Goal: Task Accomplishment & Management: Manage account settings

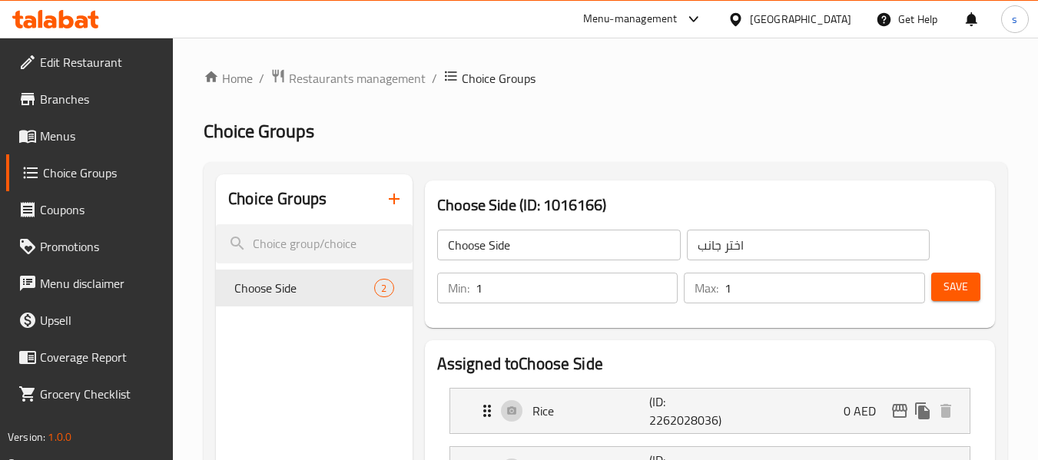
click at [740, 15] on icon at bounding box center [735, 18] width 11 height 13
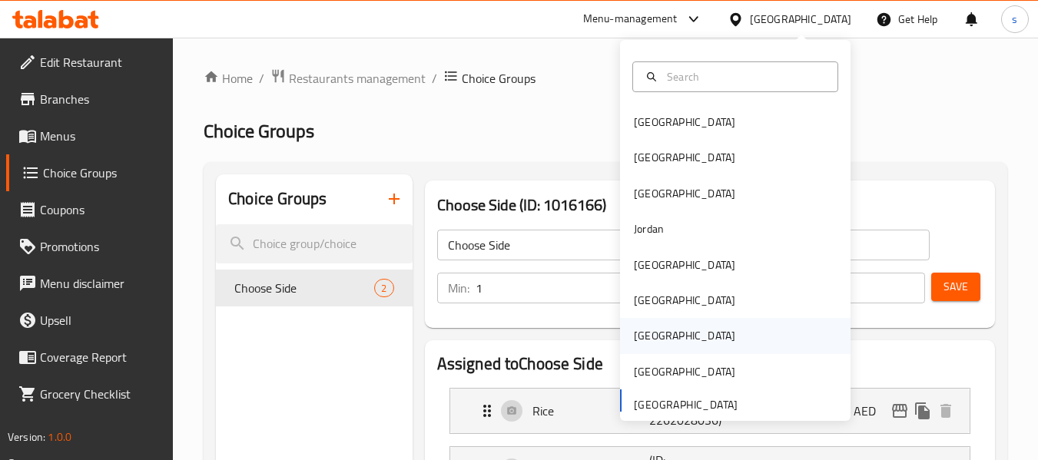
click at [643, 335] on div "[GEOGRAPHIC_DATA]" at bounding box center [684, 335] width 101 height 17
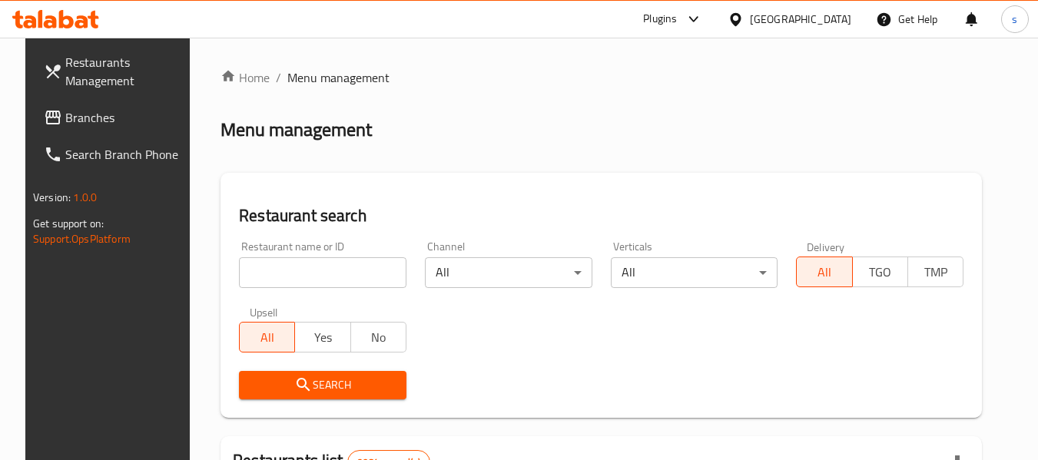
click at [67, 104] on link "Branches" at bounding box center [114, 117] width 167 height 37
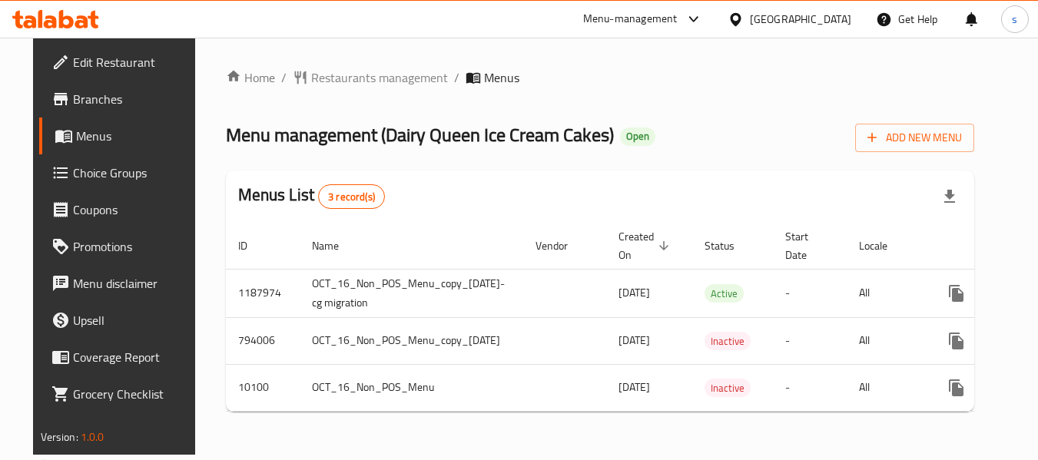
click at [73, 169] on span "Choice Groups" at bounding box center [133, 173] width 121 height 18
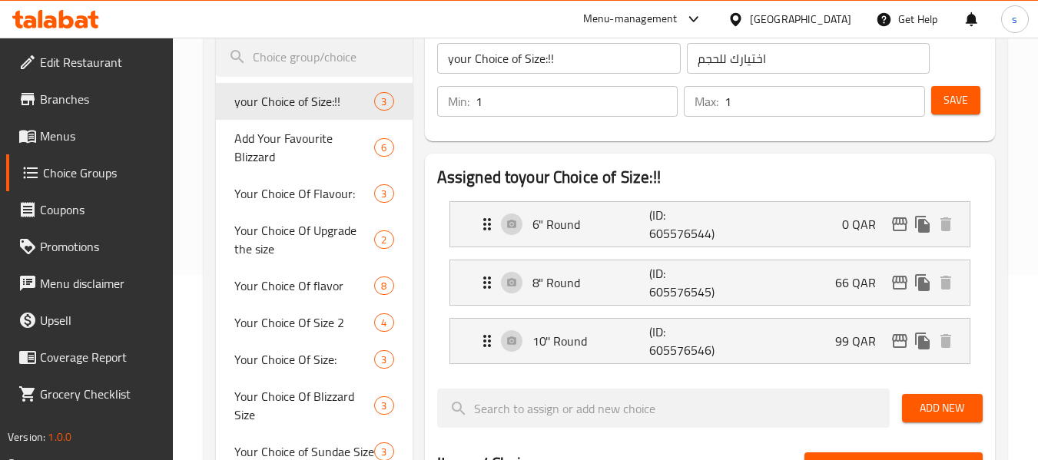
scroll to position [230, 0]
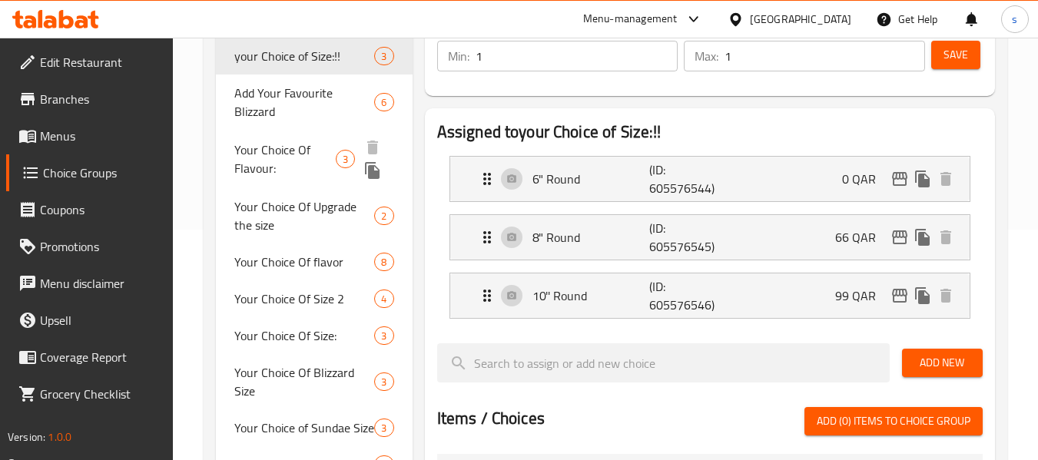
click at [263, 166] on span "Your Choice Of Flavour:" at bounding box center [284, 159] width 101 height 37
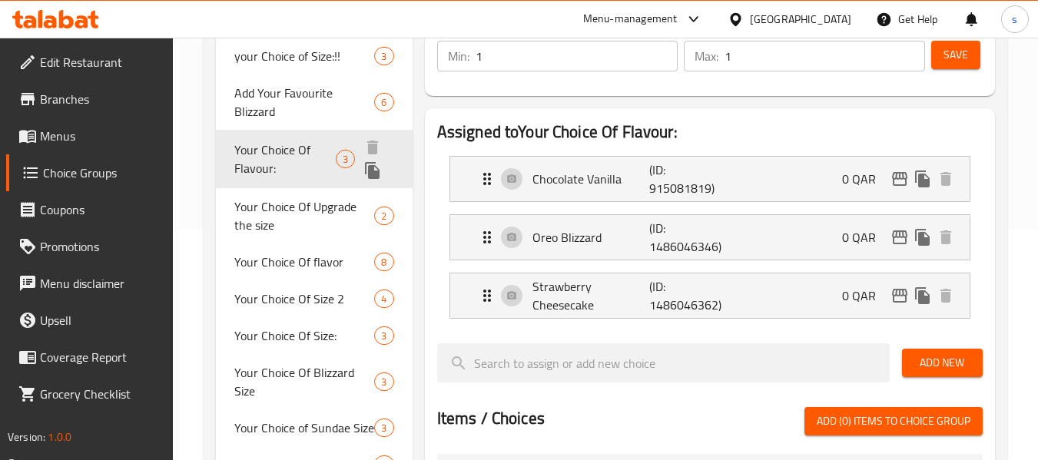
type input "Your Choice Of Flavour:"
type input "اختيارك من النكهة:"
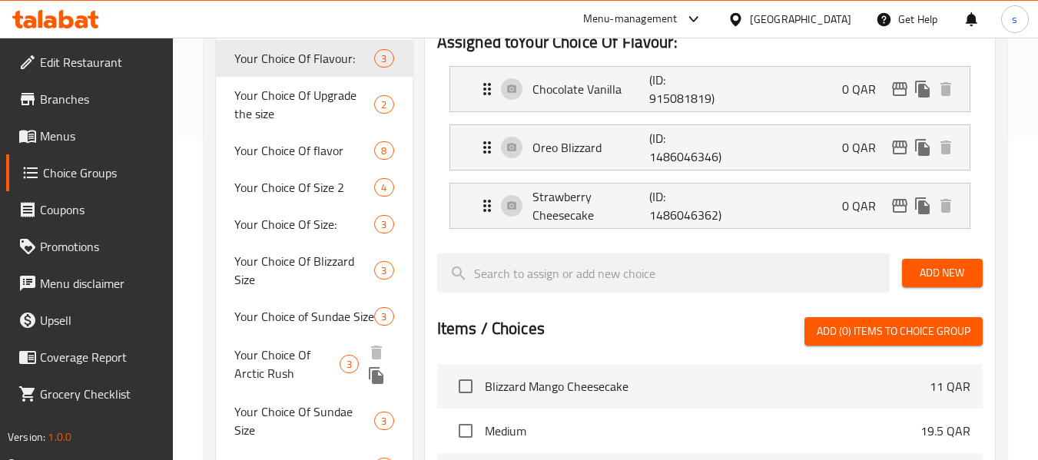
scroll to position [307, 0]
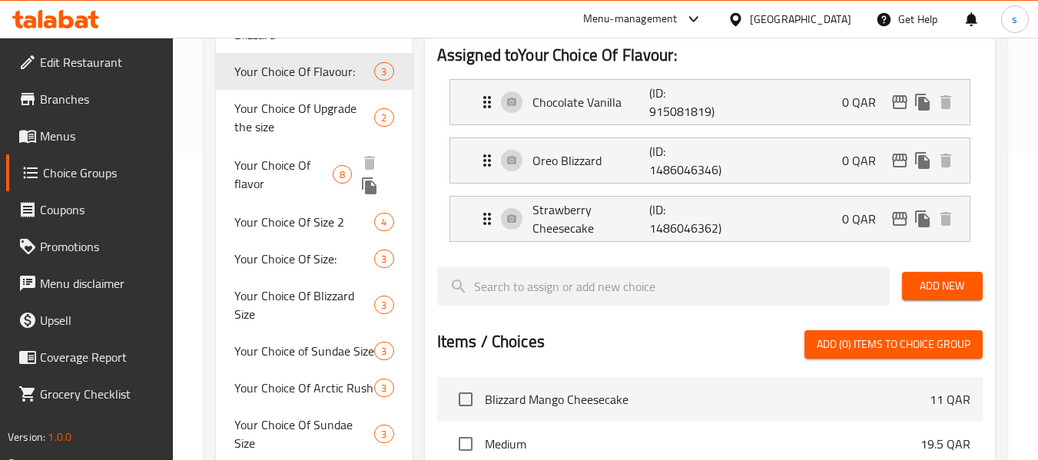
click at [255, 166] on span "Your Choice Of flavor" at bounding box center [283, 174] width 98 height 37
type input "Your Choice Of flavor"
type input "اختيارك من نكهة"
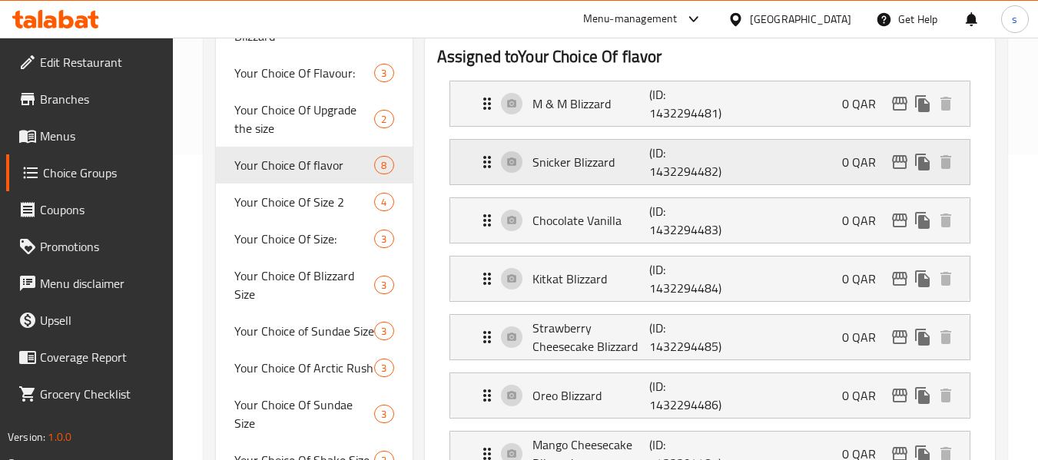
scroll to position [384, 0]
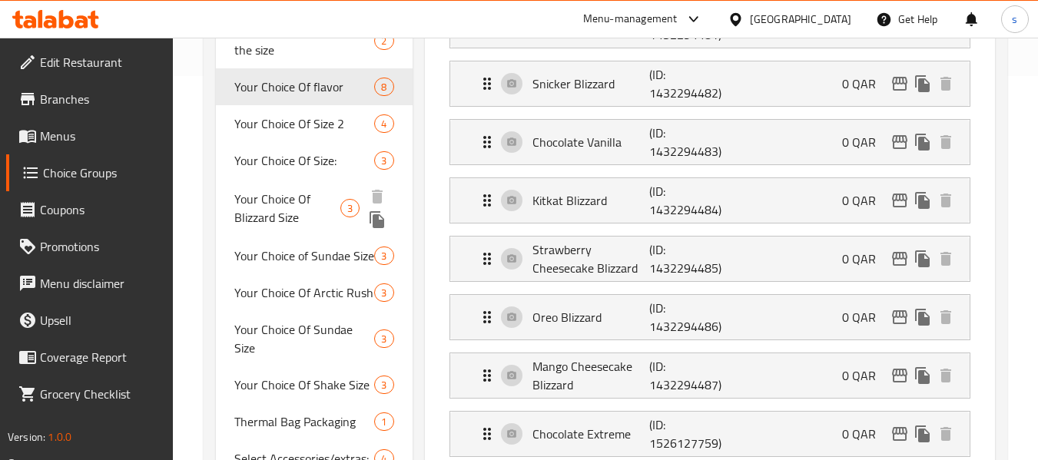
click at [258, 211] on span "Your Choice Of Blizzard Size" at bounding box center [287, 208] width 106 height 37
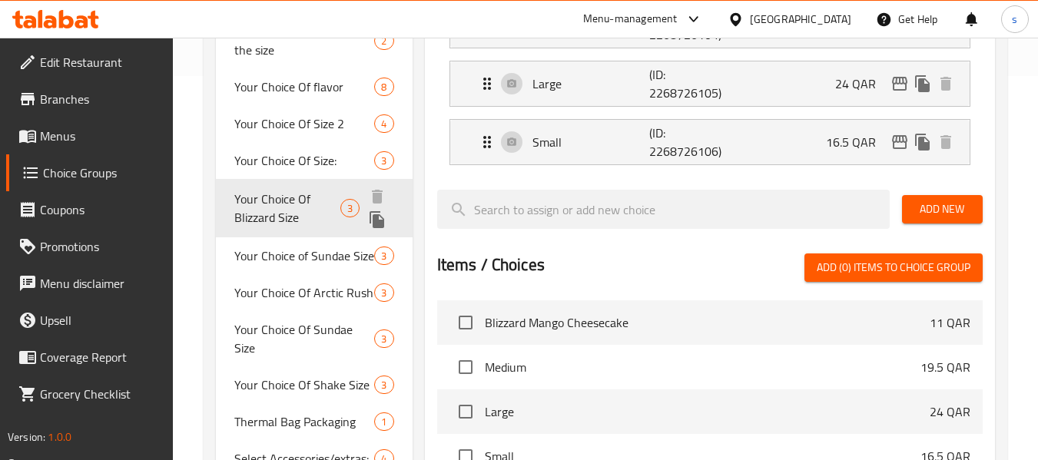
type input "Your Choice Of Blizzard Size"
type input "اختيارك من [PERSON_NAME]"
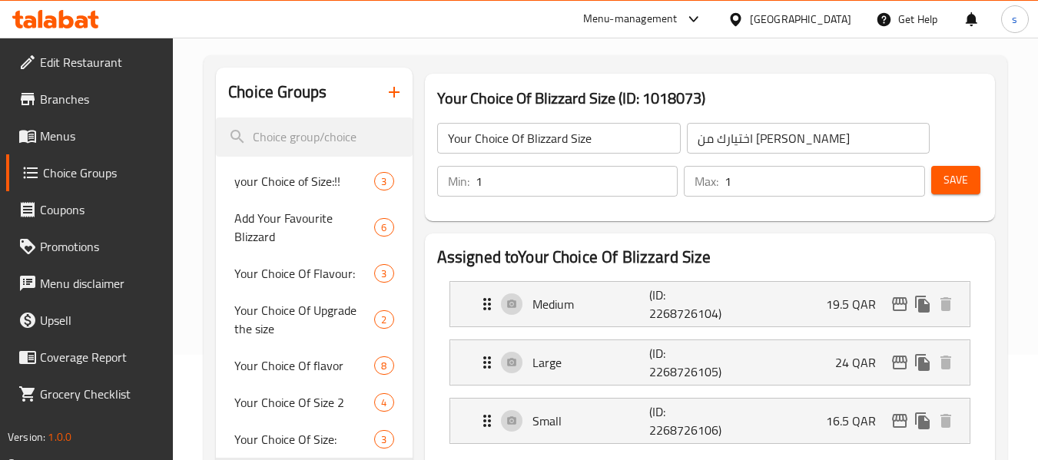
scroll to position [0, 0]
